Goal: Transaction & Acquisition: Purchase product/service

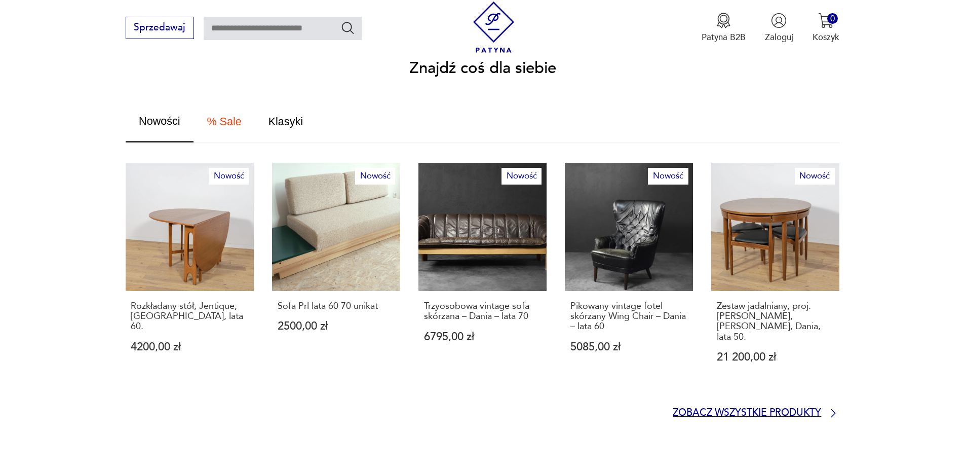
click at [766, 409] on p "Zobacz wszystkie produkty" at bounding box center [747, 413] width 148 height 8
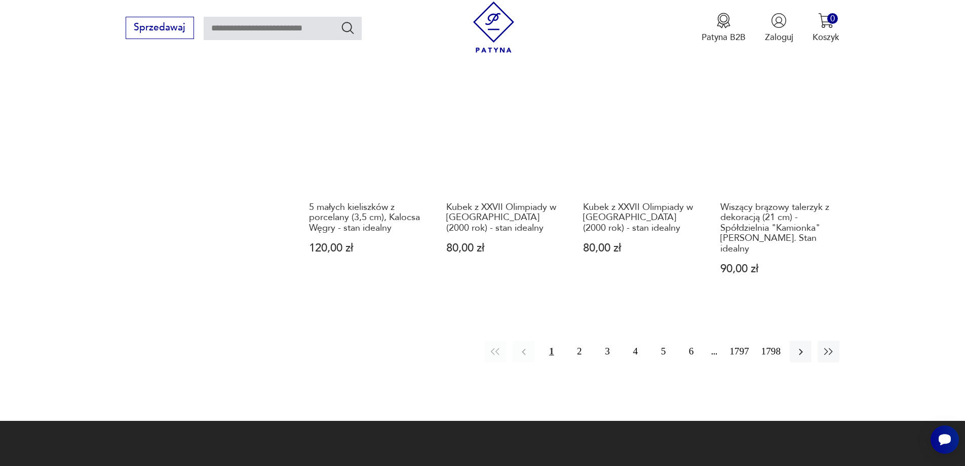
scroll to position [1134, 0]
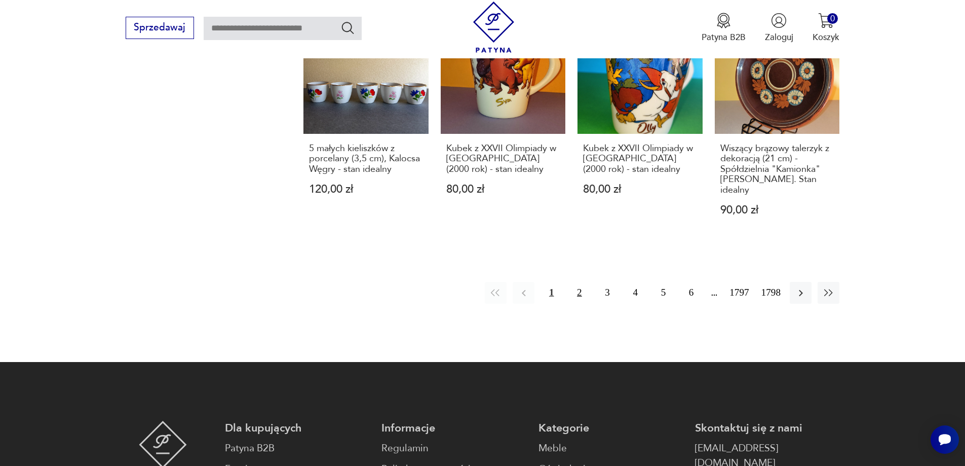
click at [584, 282] on button "2" at bounding box center [580, 293] width 22 height 22
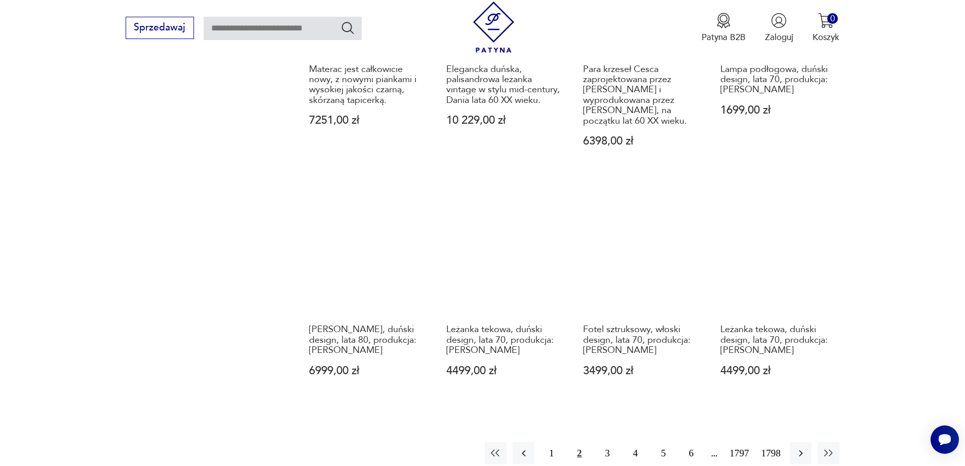
scroll to position [1084, 0]
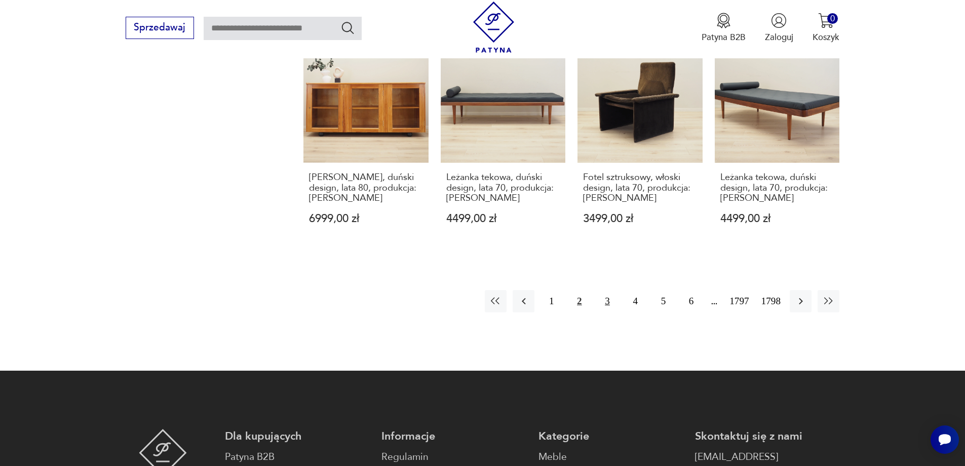
click at [609, 290] on button "3" at bounding box center [607, 301] width 22 height 22
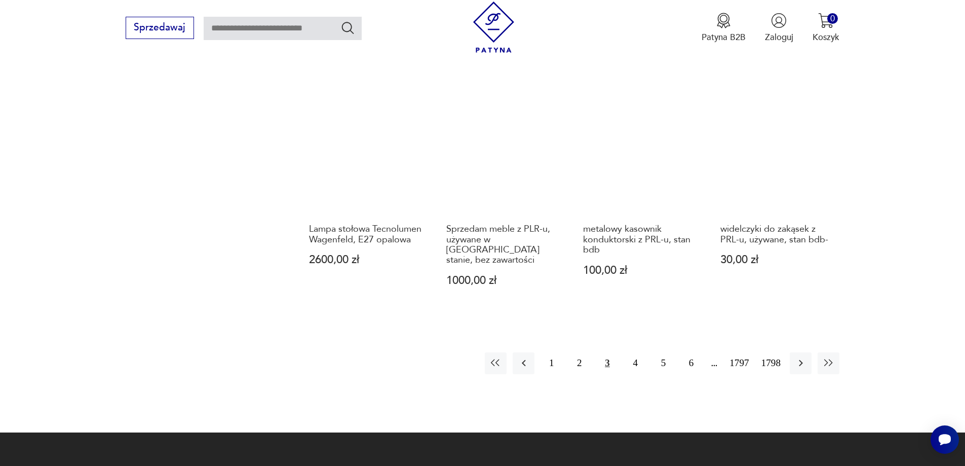
scroll to position [1031, 0]
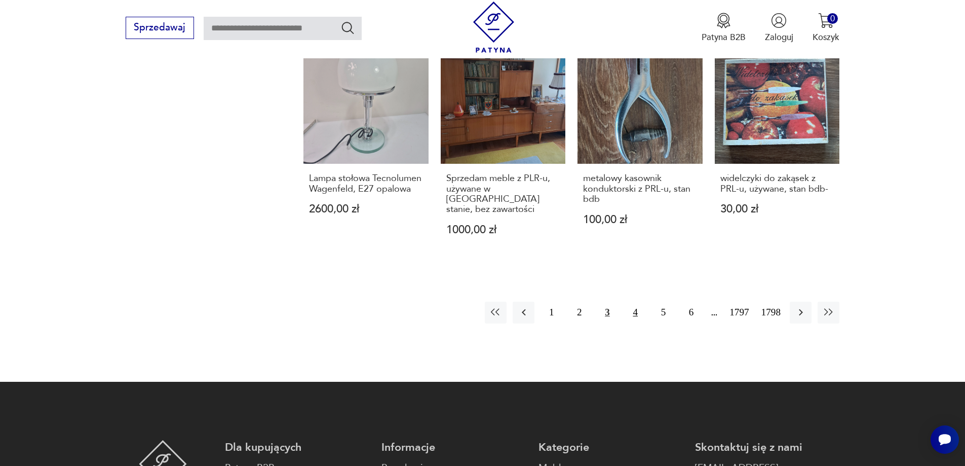
click at [634, 301] on button "4" at bounding box center [636, 312] width 22 height 22
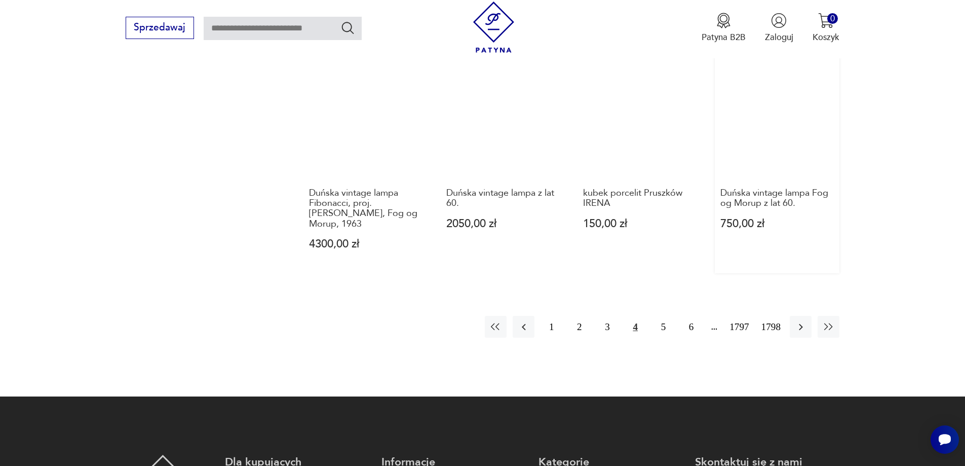
scroll to position [1033, 0]
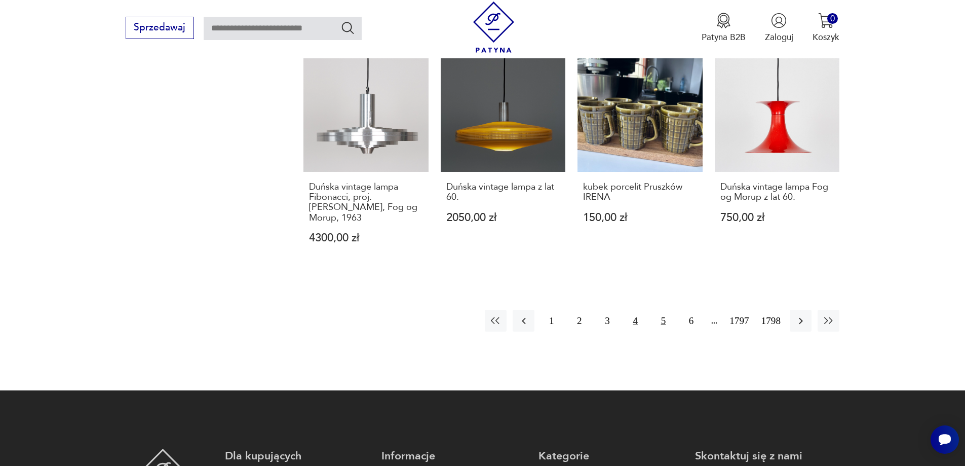
click at [662, 310] on button "5" at bounding box center [664, 321] width 22 height 22
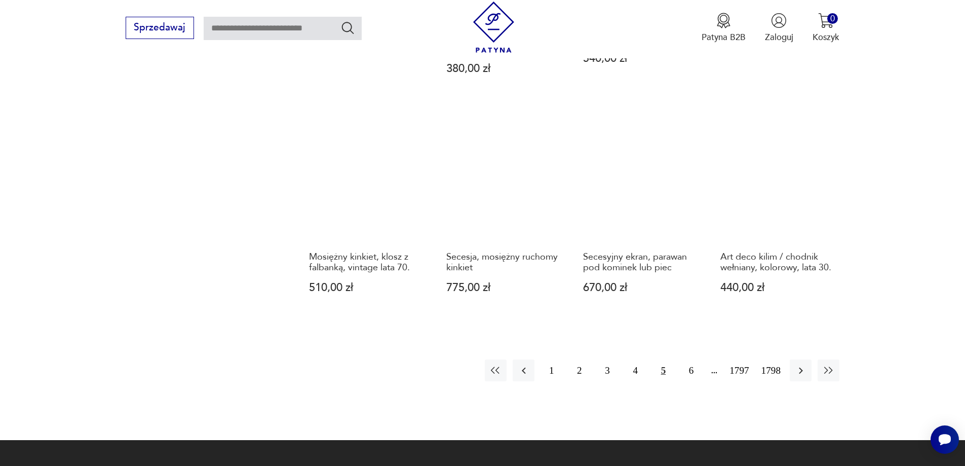
scroll to position [1084, 0]
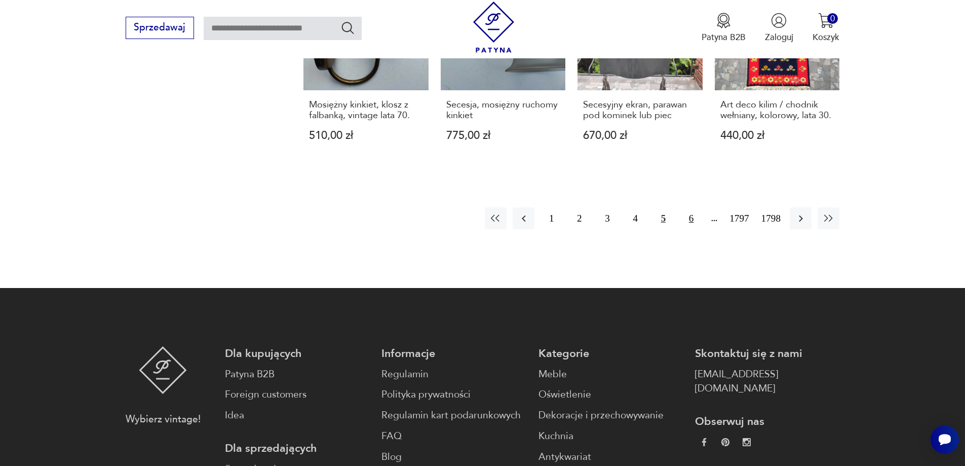
click at [685, 221] on button "6" at bounding box center [692, 218] width 22 height 22
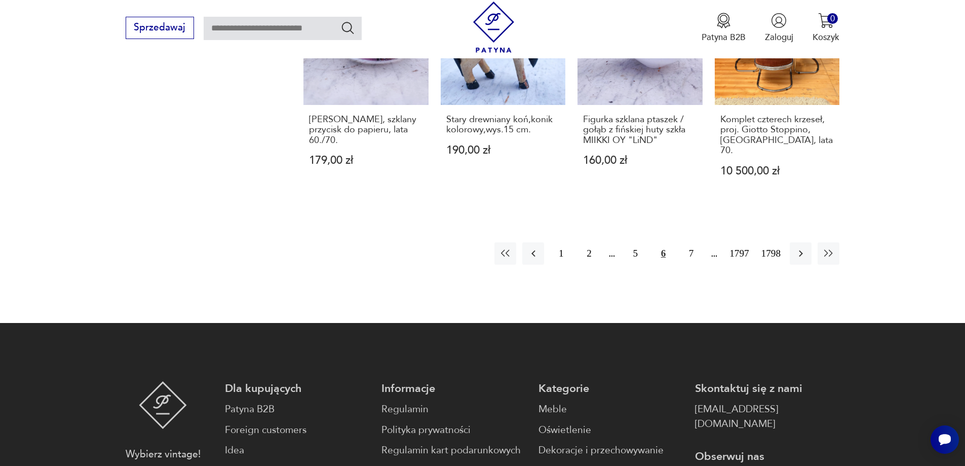
scroll to position [1084, 0]
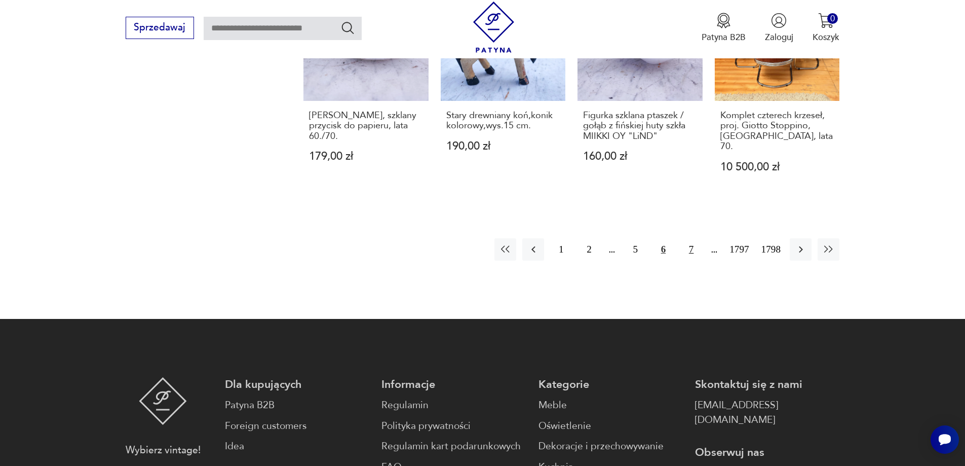
click at [692, 242] on button "7" at bounding box center [692, 249] width 22 height 22
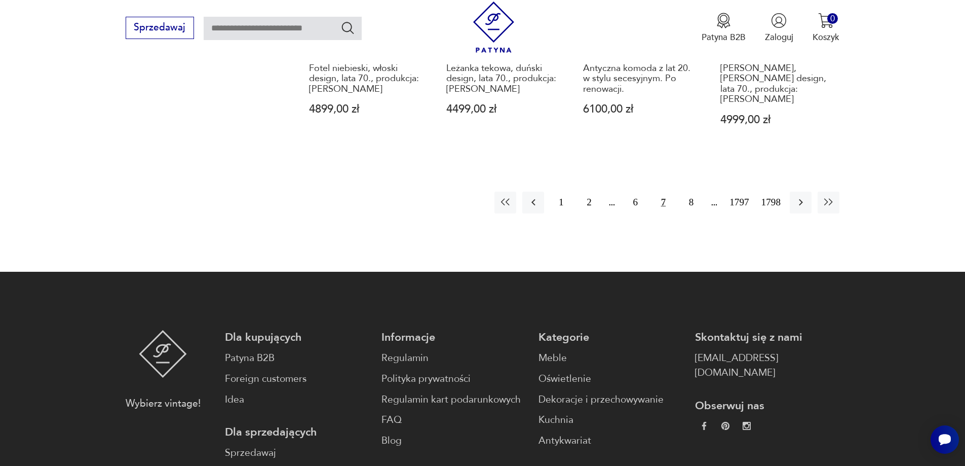
scroll to position [1185, 0]
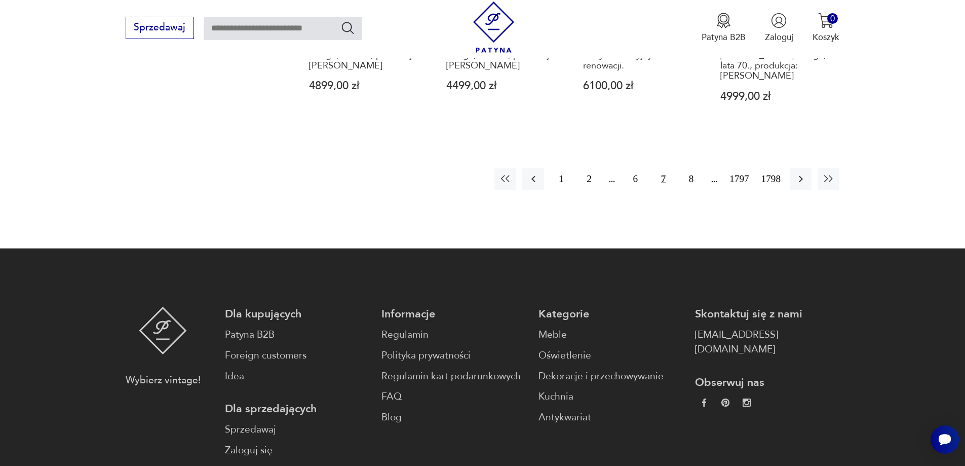
click at [478, 31] on img at bounding box center [493, 27] width 51 height 51
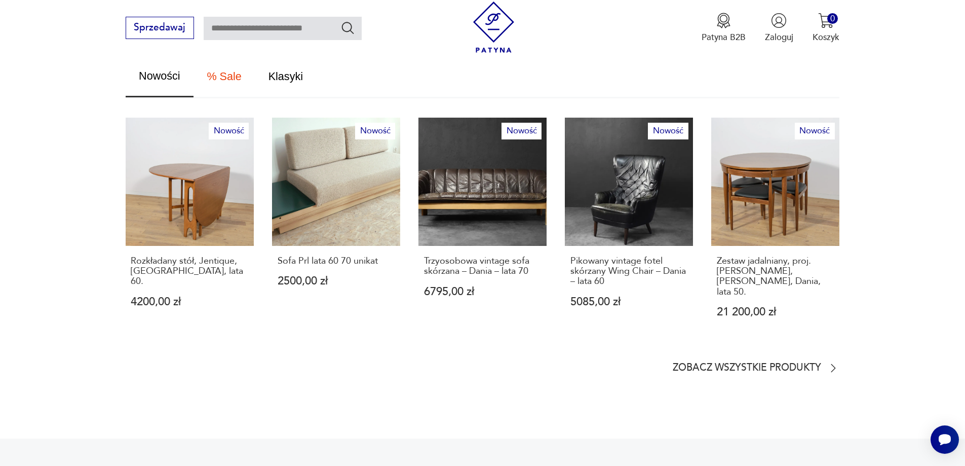
scroll to position [659, 0]
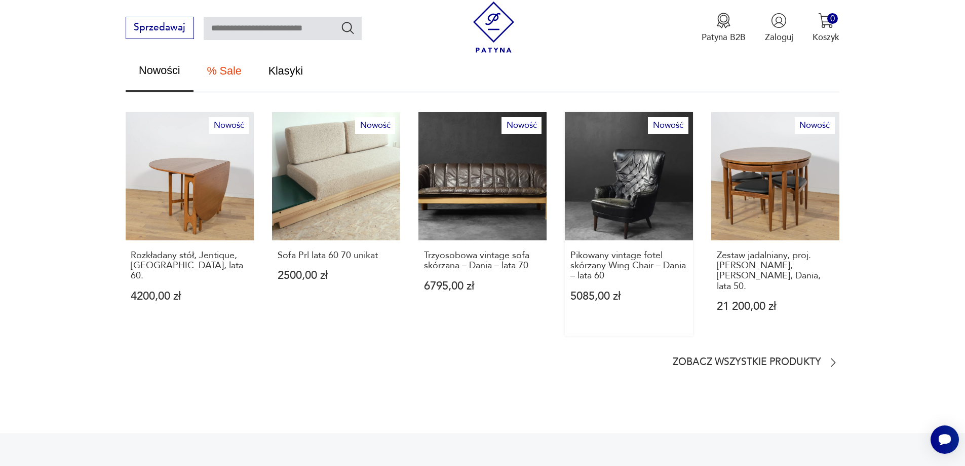
click at [625, 172] on link "Nowość Pikowany vintage fotel skórzany Wing Chair – Dania – lata 60 5085,00 zł" at bounding box center [629, 223] width 128 height 223
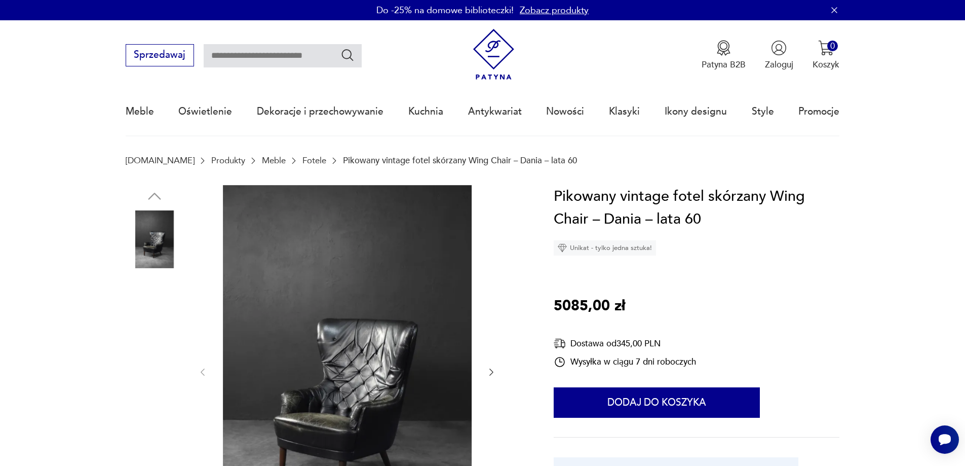
scroll to position [51, 0]
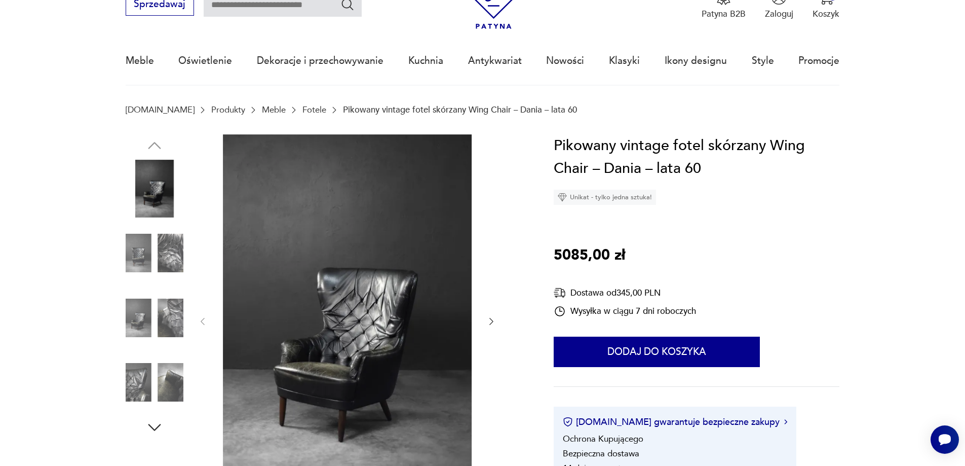
click at [133, 256] on img at bounding box center [155, 253] width 58 height 58
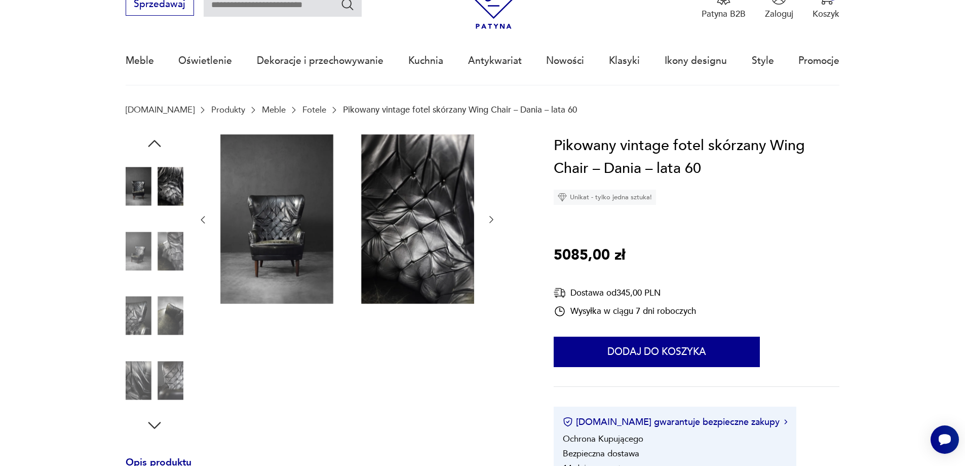
click at [174, 199] on img at bounding box center [155, 187] width 58 height 58
click at [180, 245] on img at bounding box center [155, 251] width 58 height 58
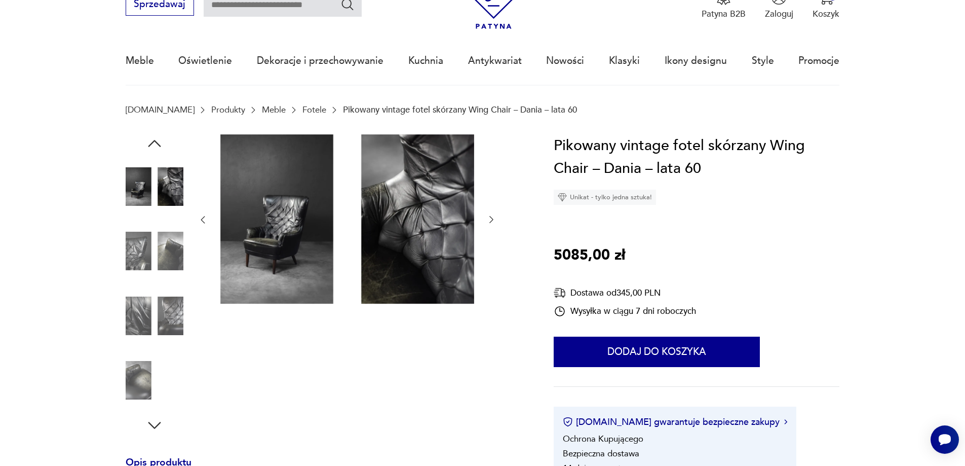
click at [136, 197] on img at bounding box center [155, 187] width 58 height 58
click at [134, 240] on img at bounding box center [155, 251] width 58 height 58
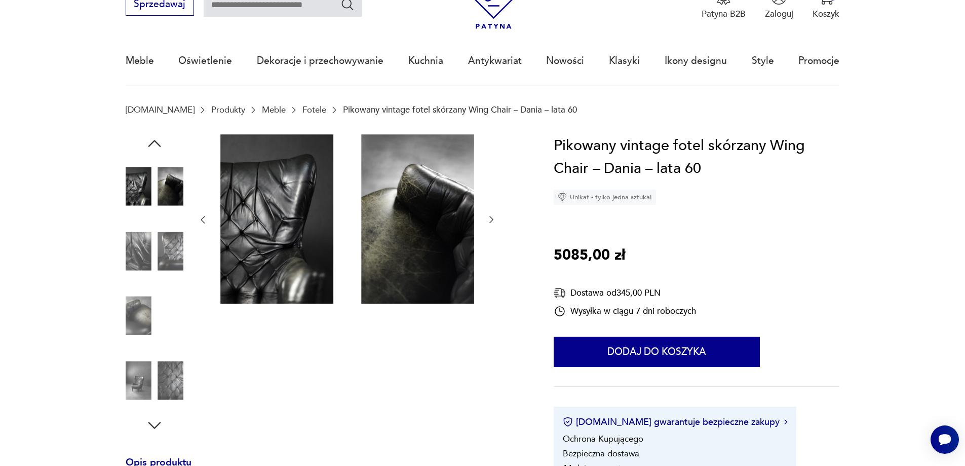
click at [147, 247] on img at bounding box center [155, 251] width 58 height 58
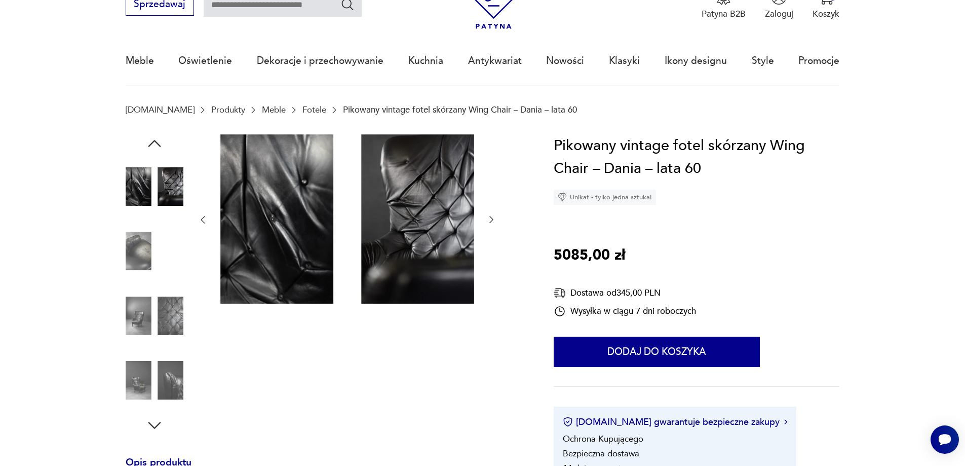
click at [151, 306] on img at bounding box center [155, 316] width 58 height 58
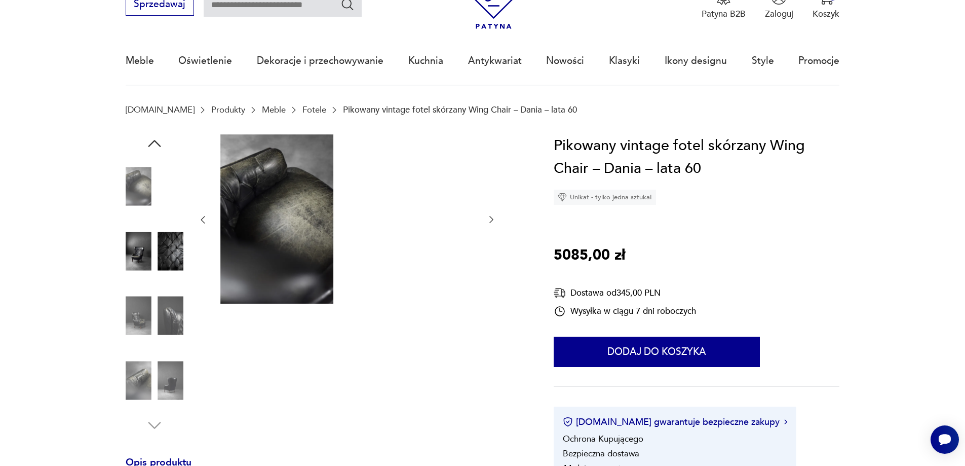
click at [140, 371] on img at bounding box center [155, 380] width 58 height 58
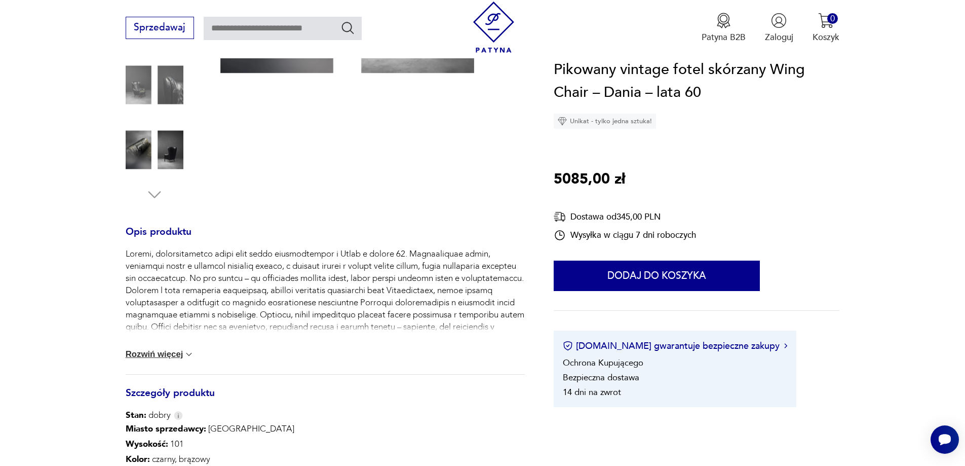
scroll to position [304, 0]
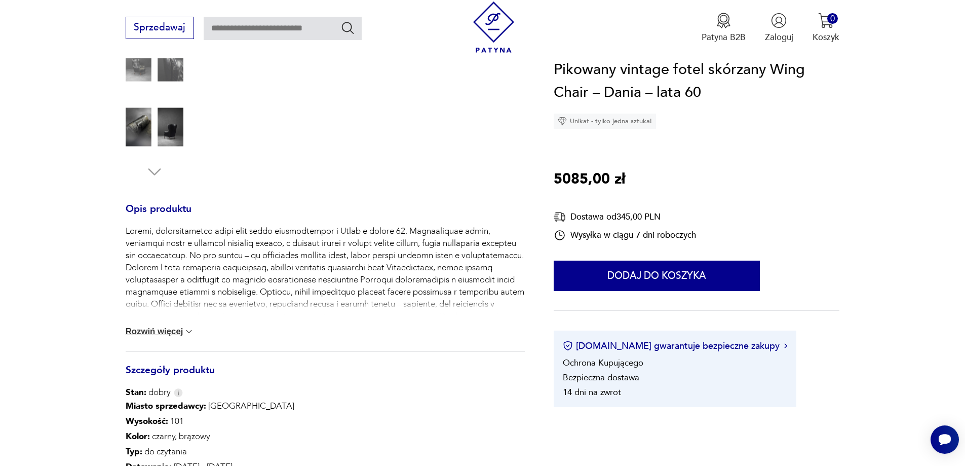
click at [146, 330] on button "Rozwiń więcej" at bounding box center [160, 331] width 69 height 10
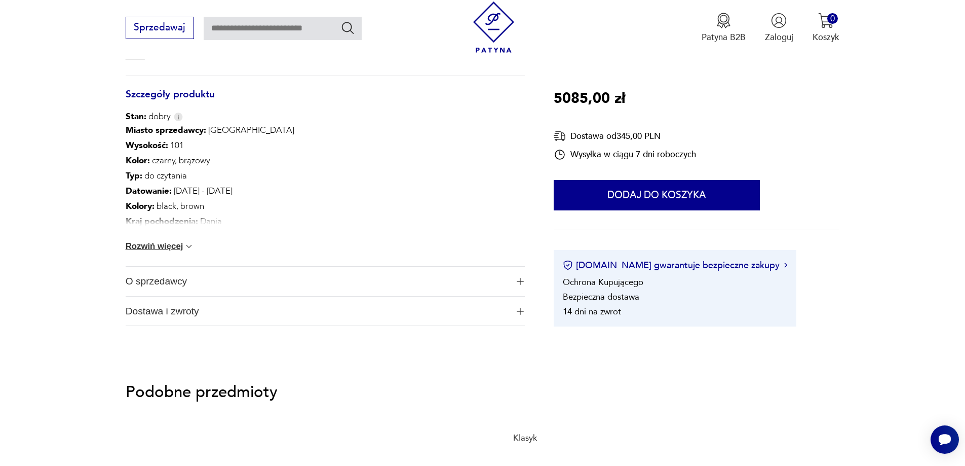
scroll to position [659, 0]
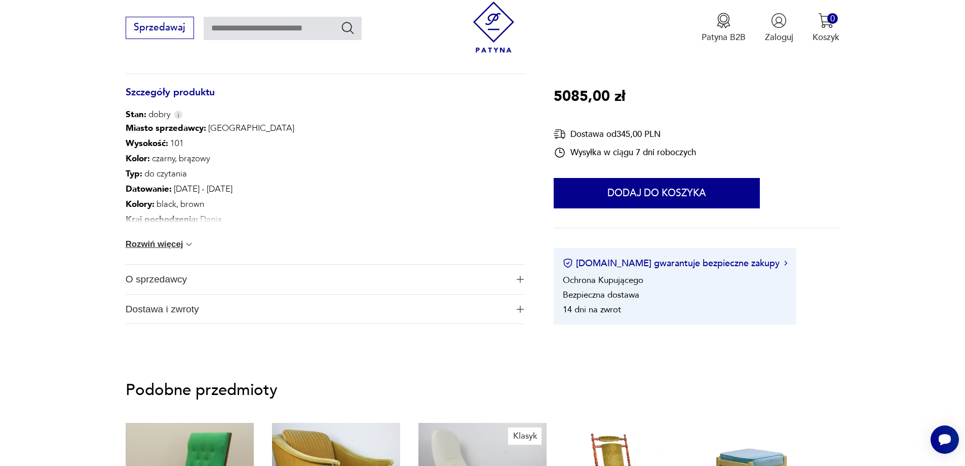
click at [160, 249] on button "Rozwiń więcej" at bounding box center [160, 244] width 69 height 10
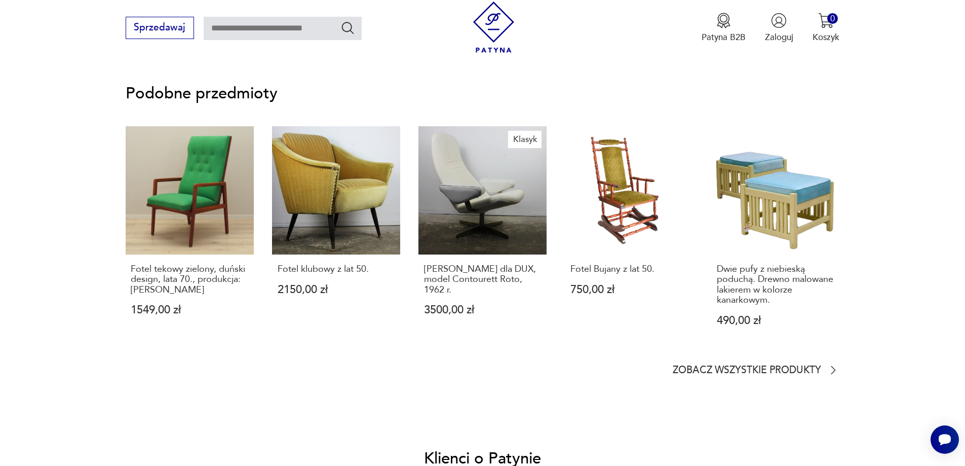
scroll to position [1064, 0]
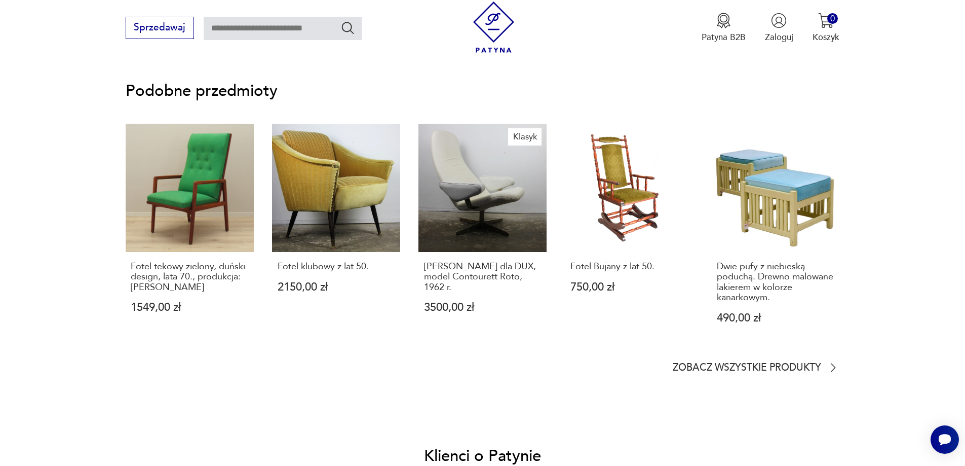
click at [721, 358] on section "Podobne przedmioty Fotel tekowy zielony, duński design, lata 70., produkcja: [P…" at bounding box center [483, 229] width 714 height 290
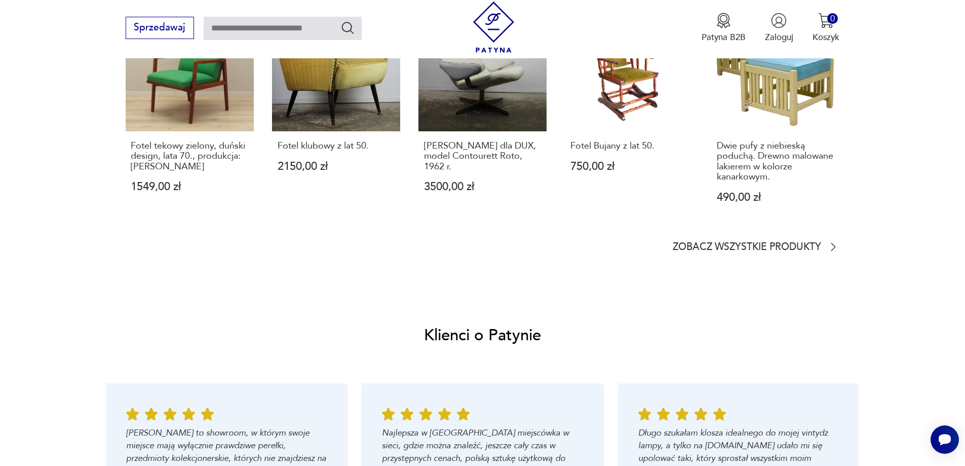
scroll to position [1267, 0]
